Goal: Transaction & Acquisition: Purchase product/service

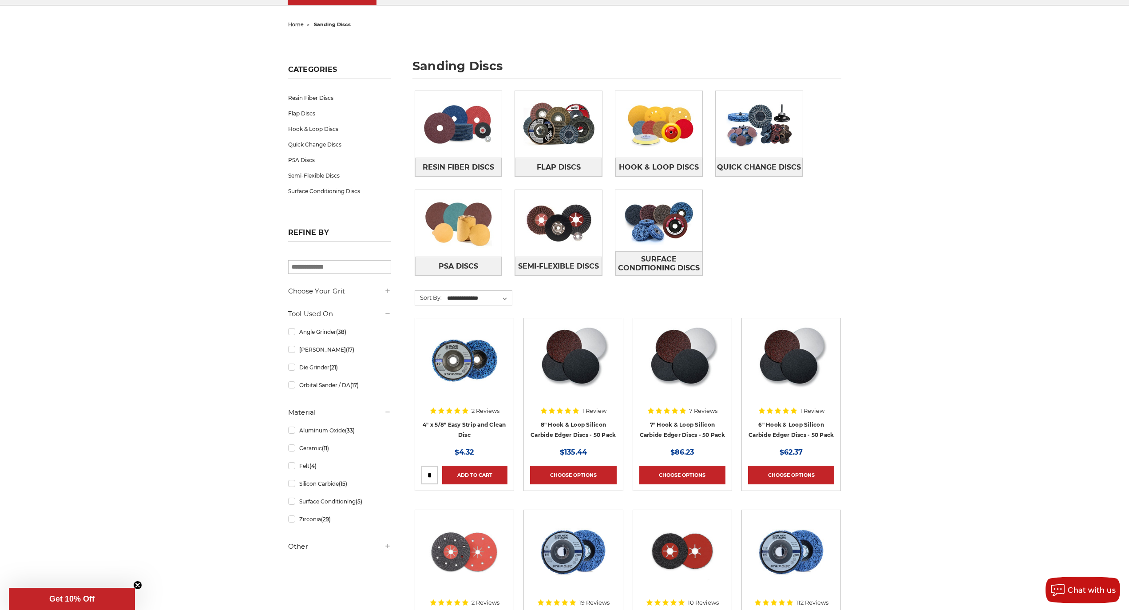
scroll to position [89, 0]
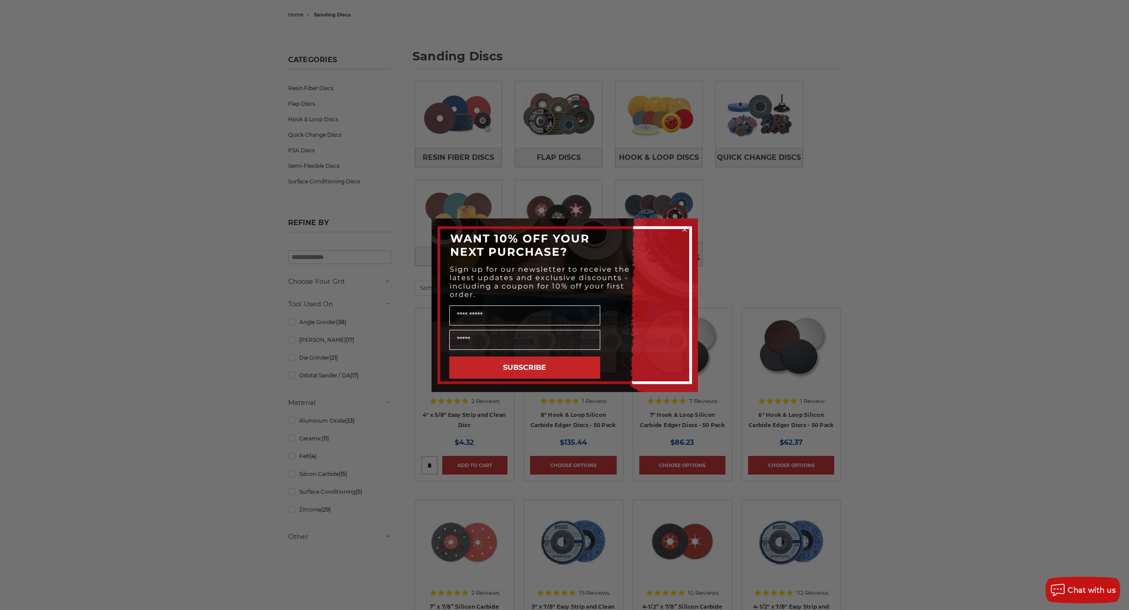
click at [587, 228] on circle "Close dialog" at bounding box center [684, 229] width 8 height 8
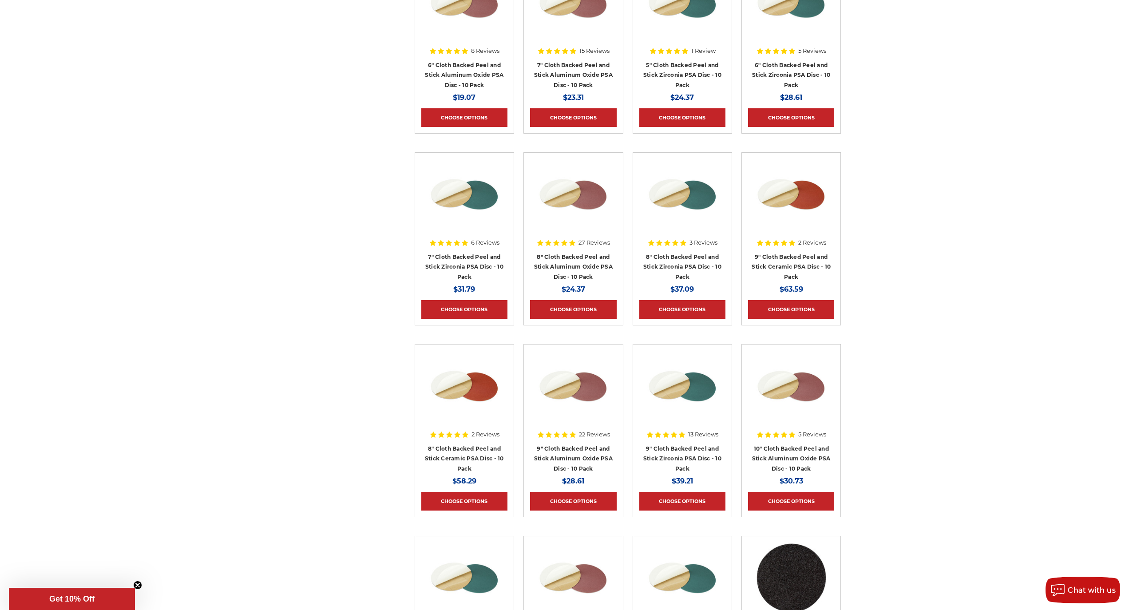
scroll to position [3640, 0]
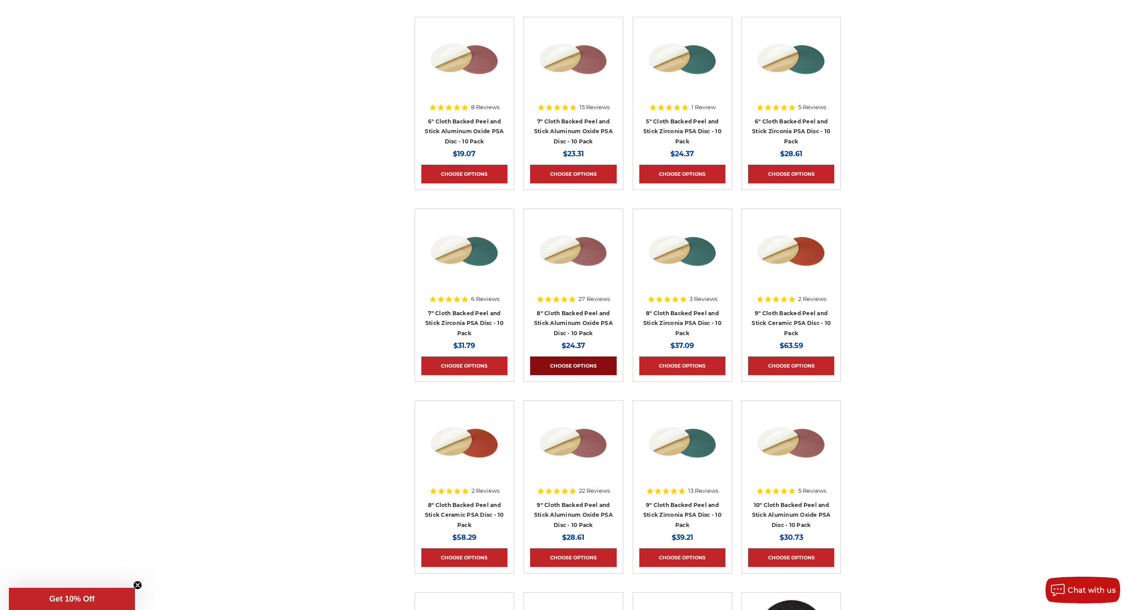
click at [584, 366] on link "Choose Options" at bounding box center [573, 365] width 86 height 19
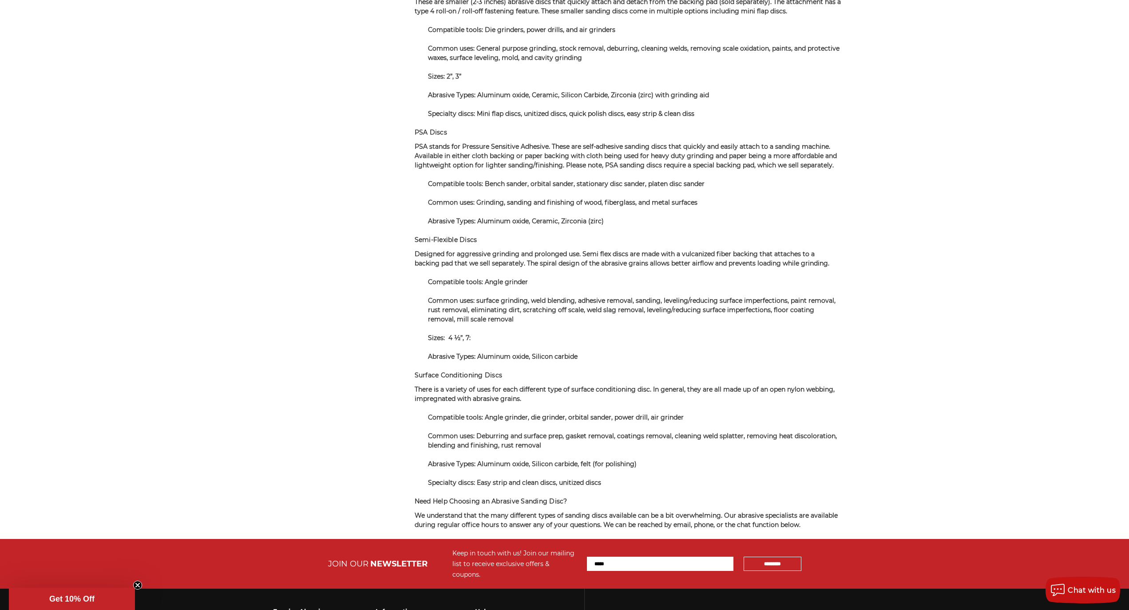
scroll to position [2108, 0]
